Goal: Transaction & Acquisition: Purchase product/service

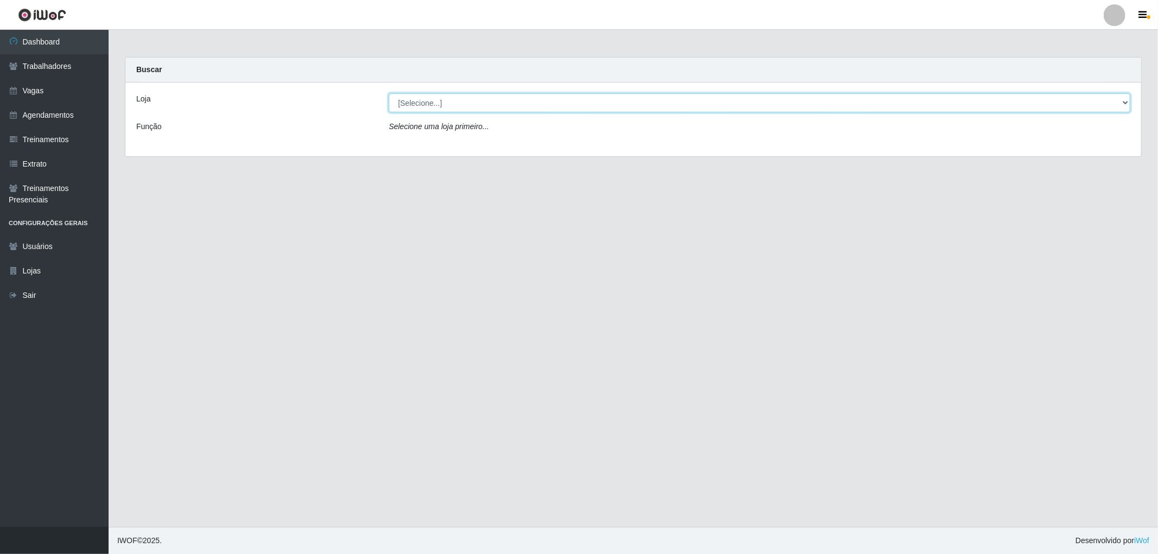
click at [546, 98] on select "[Selecione...] The Pow Pizzaria Delivery - [GEOGRAPHIC_DATA]" at bounding box center [760, 102] width 742 height 19
select select "322"
click at [389, 93] on select "[Selecione...] The Pow Pizzaria Delivery - [GEOGRAPHIC_DATA]" at bounding box center [760, 102] width 742 height 19
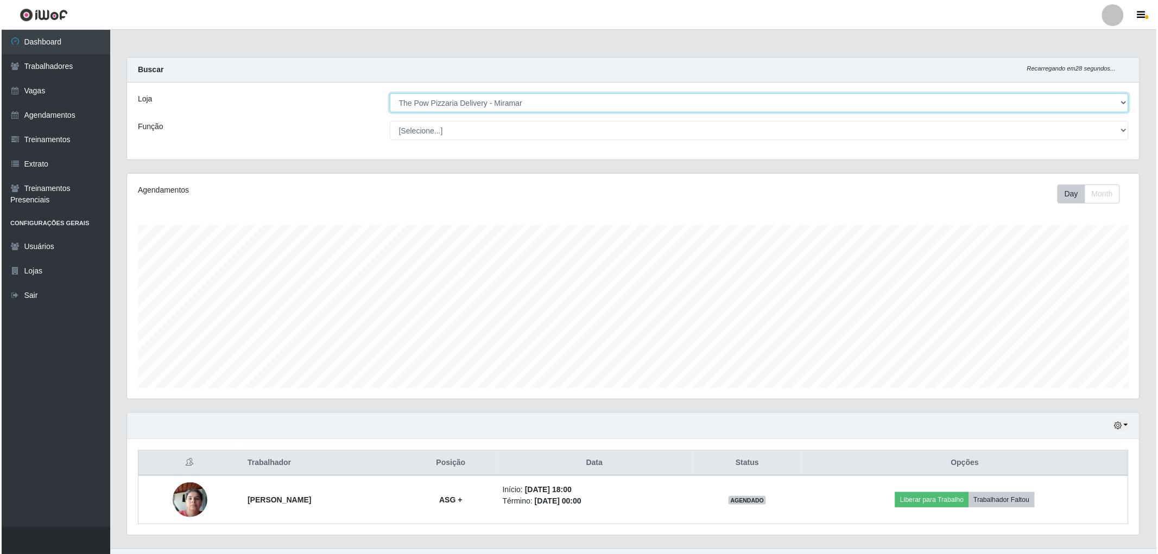
scroll to position [22, 0]
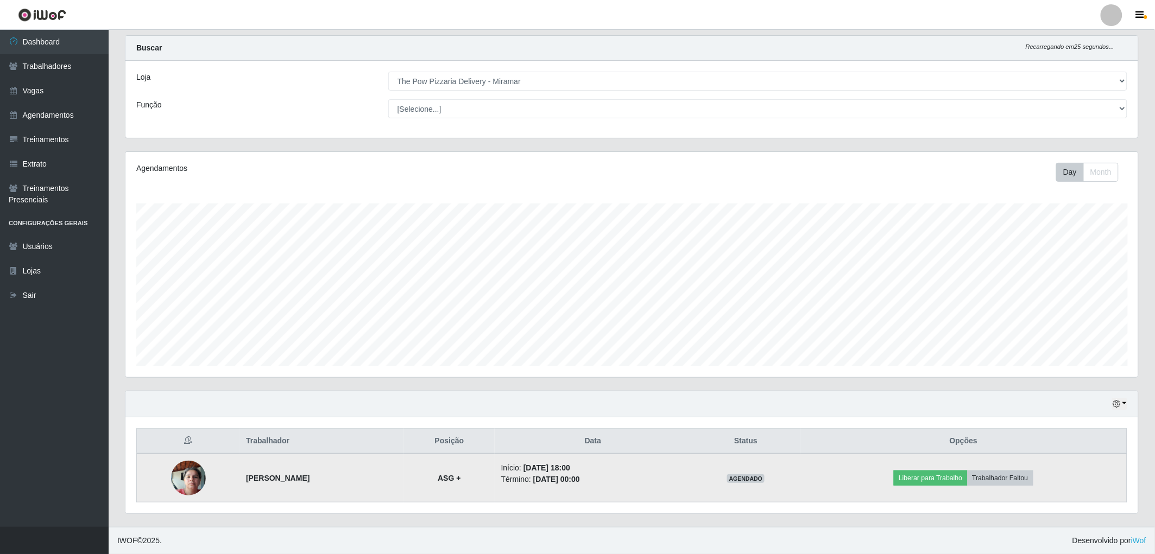
click at [188, 477] on img at bounding box center [188, 478] width 35 height 46
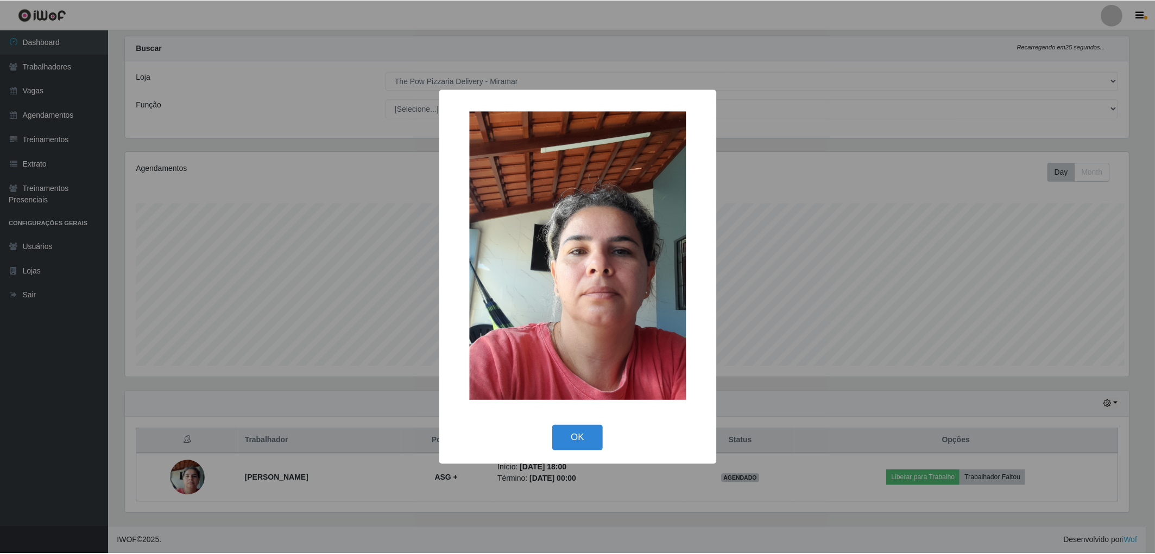
scroll to position [225, 1006]
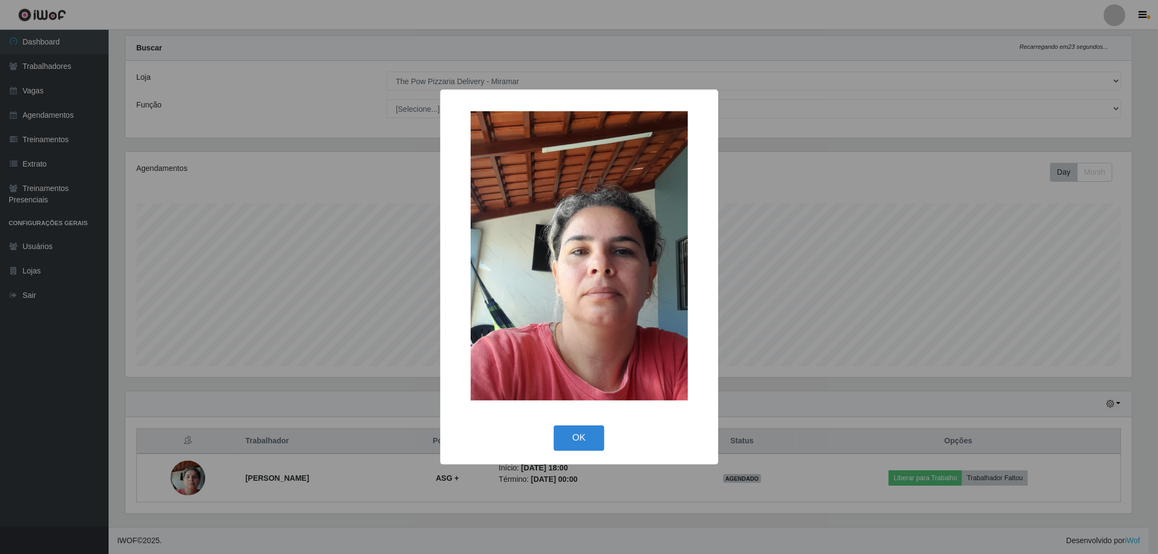
click at [190, 476] on div "× OK Cancel" at bounding box center [579, 277] width 1158 height 554
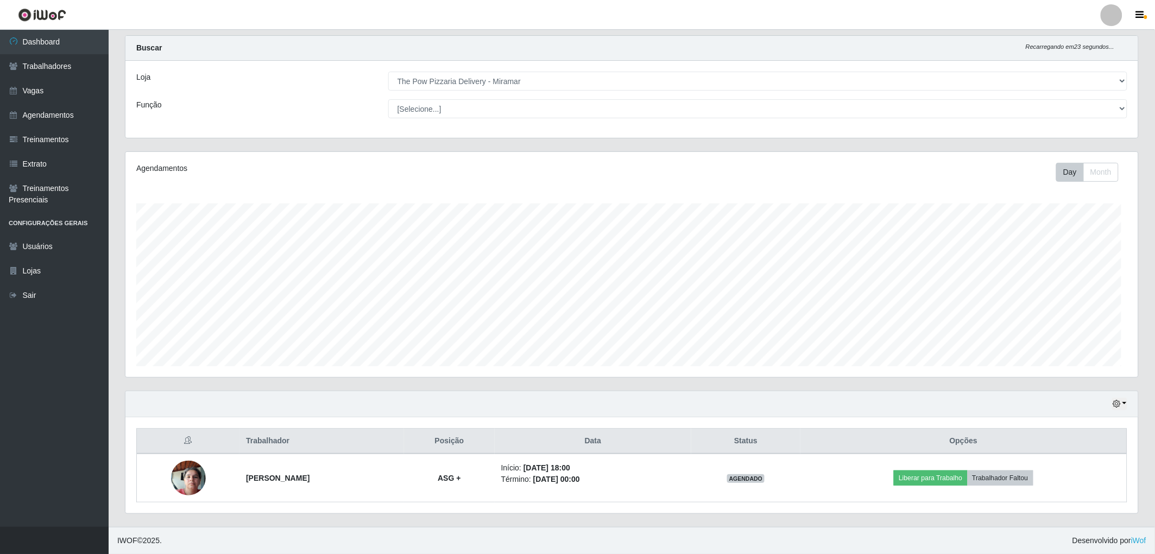
scroll to position [225, 1013]
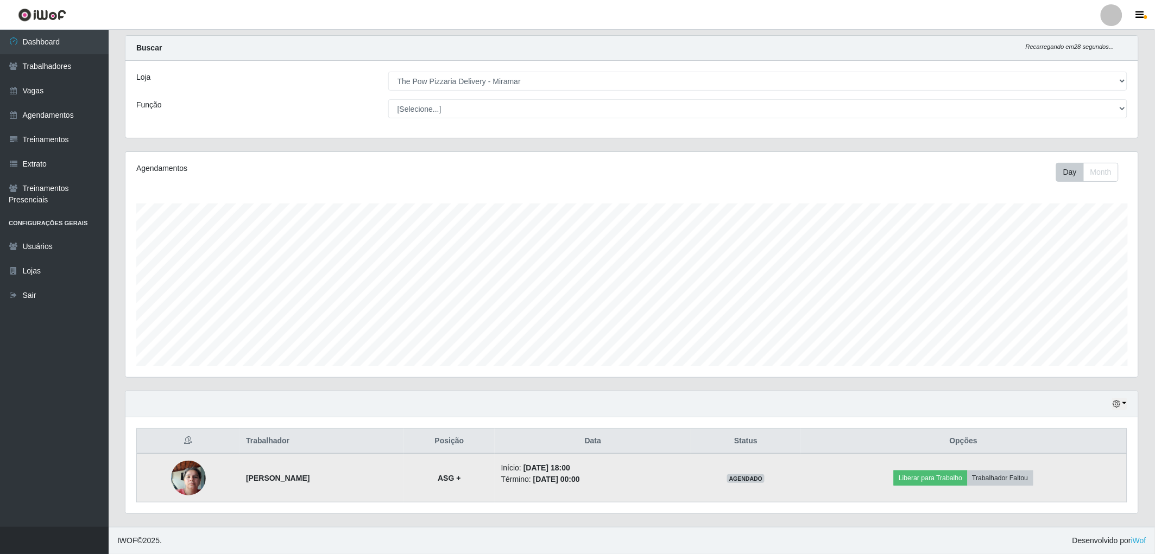
click at [181, 487] on img at bounding box center [188, 478] width 35 height 46
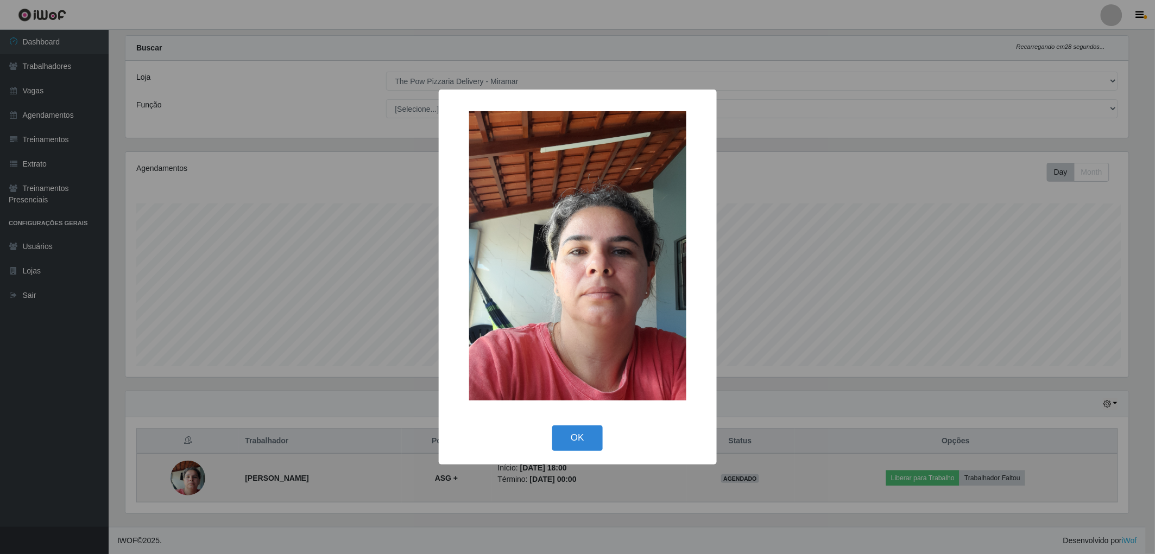
scroll to position [225, 1006]
click at [181, 487] on div "× OK Cancel" at bounding box center [579, 277] width 1158 height 554
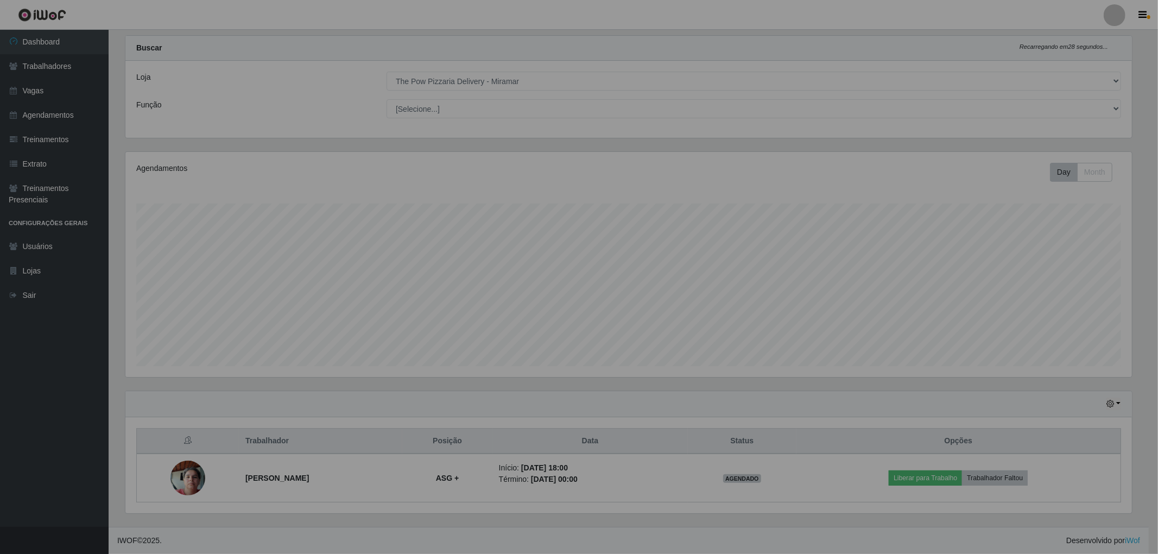
scroll to position [225, 1013]
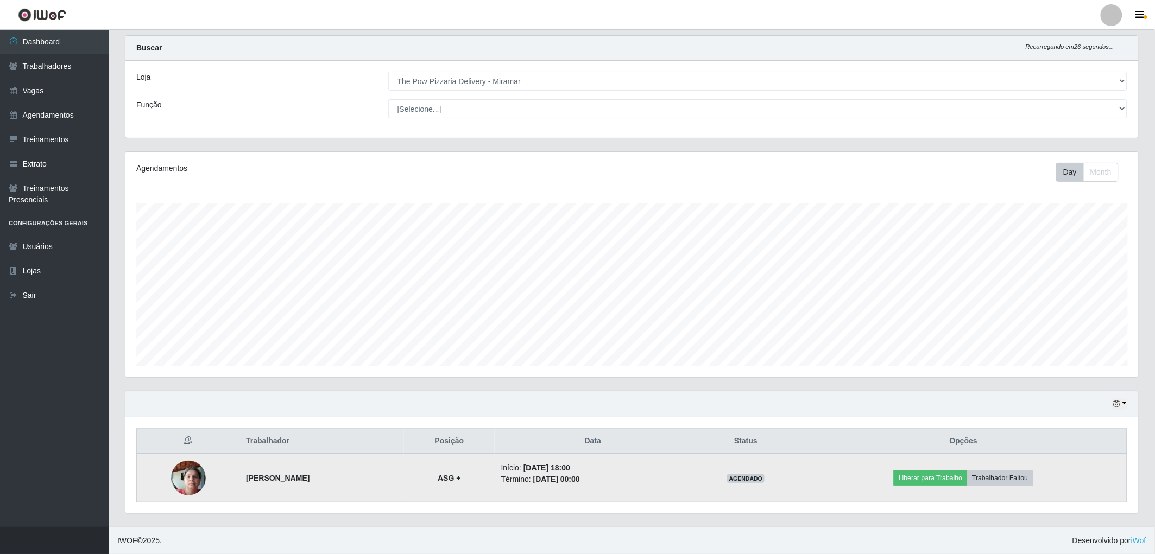
click at [177, 484] on img at bounding box center [188, 478] width 35 height 46
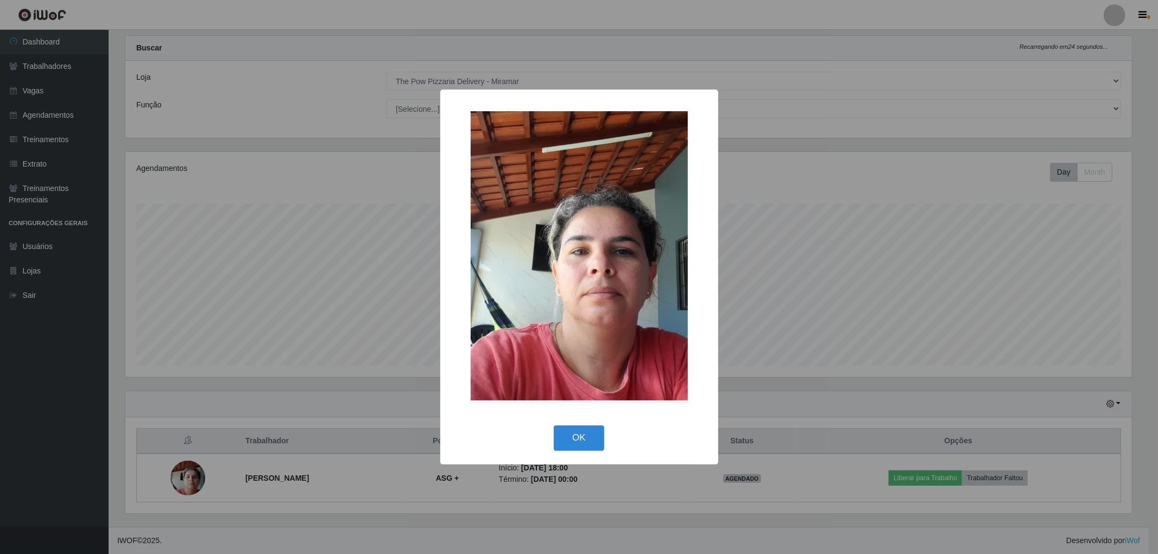
click at [608, 436] on div "OK Cancel" at bounding box center [579, 437] width 256 height 31
click at [600, 434] on button "OK" at bounding box center [579, 439] width 50 height 26
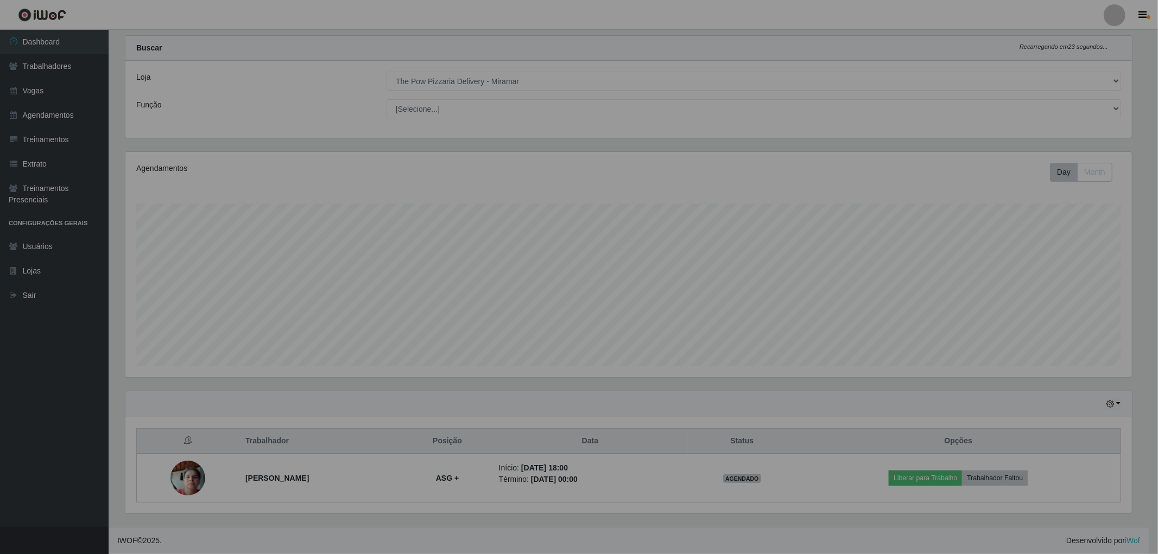
scroll to position [225, 1013]
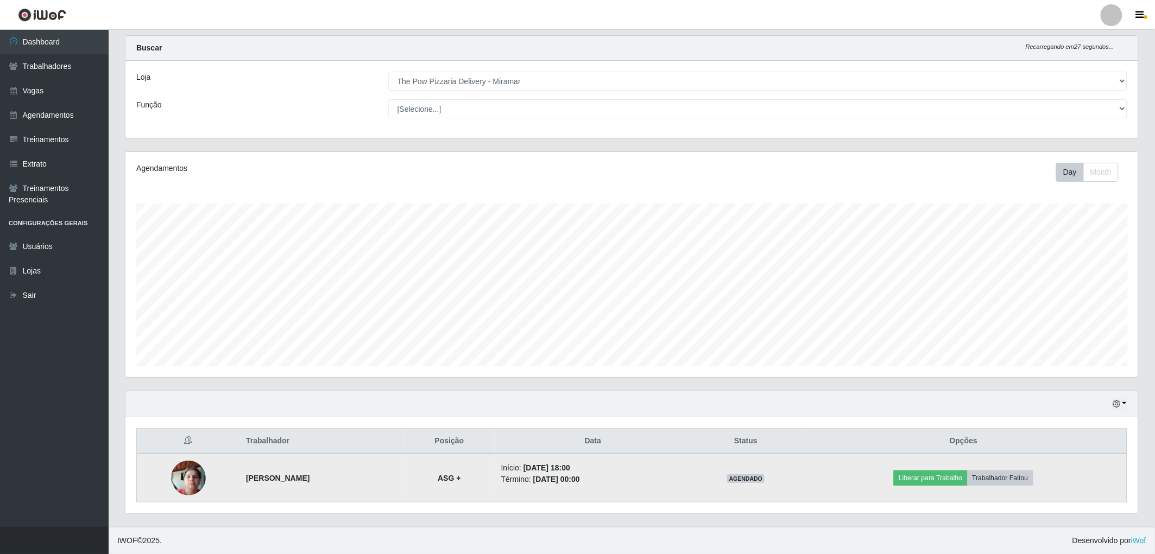
click at [181, 481] on img at bounding box center [188, 478] width 35 height 46
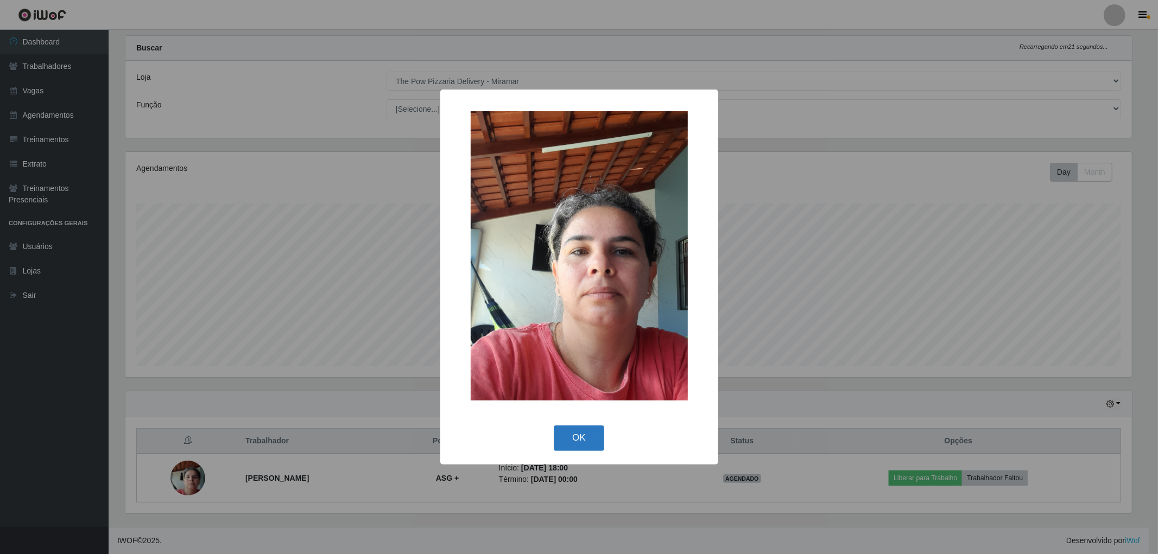
click at [582, 438] on button "OK" at bounding box center [579, 439] width 50 height 26
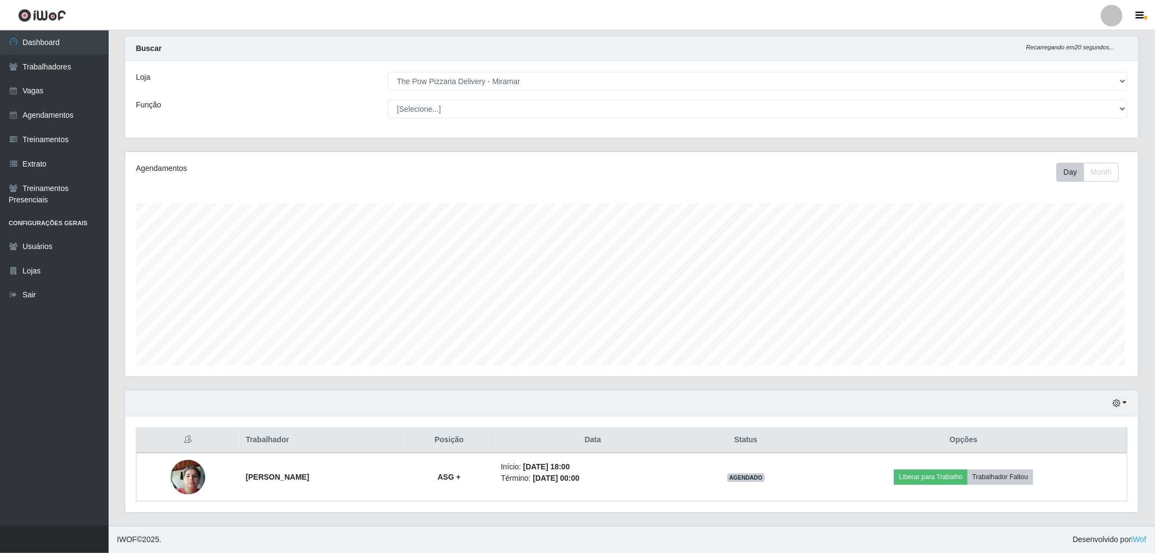
scroll to position [225, 1013]
